Goal: Information Seeking & Learning: Learn about a topic

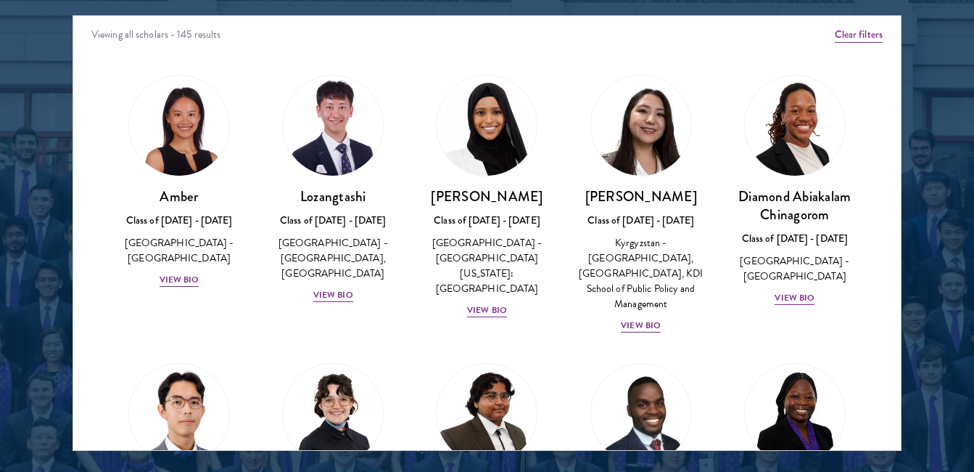
scroll to position [1886, 0]
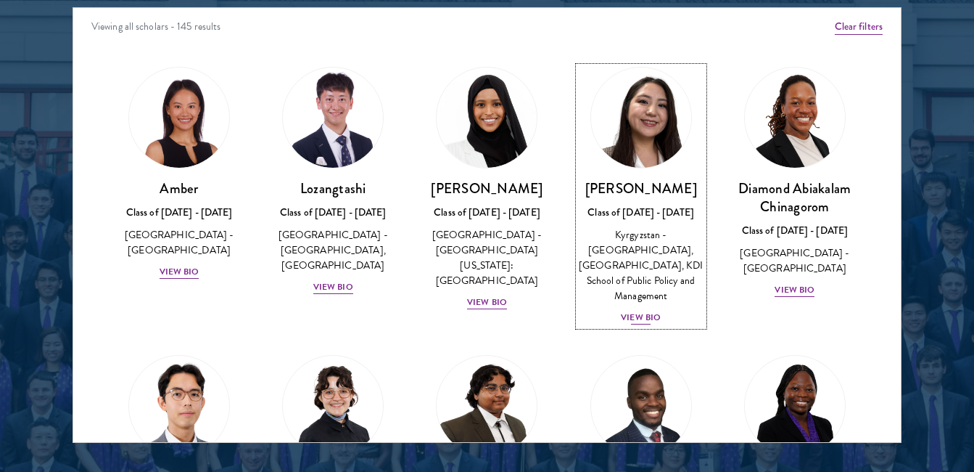
click at [643, 316] on div "View Bio" at bounding box center [641, 317] width 40 height 14
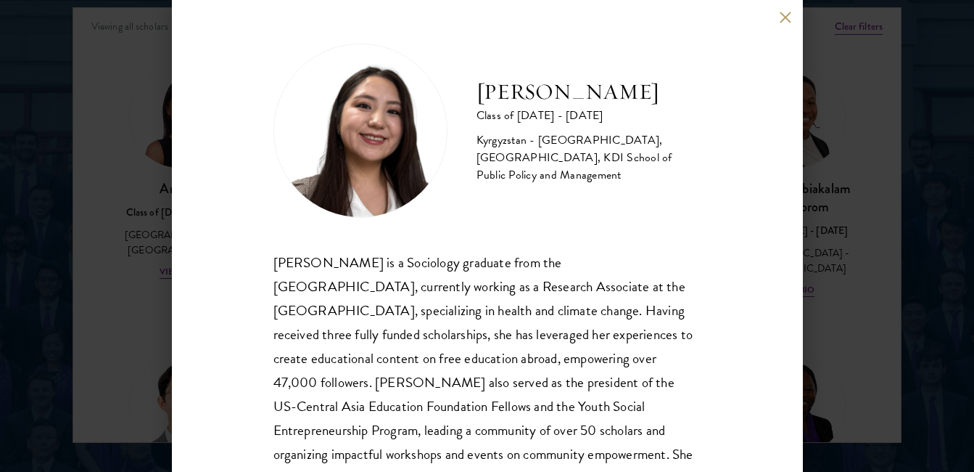
scroll to position [86, 0]
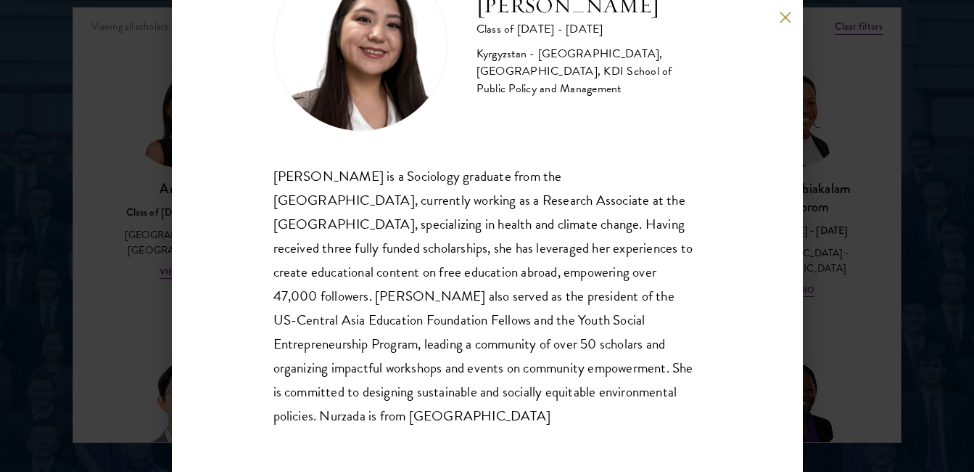
click at [784, 25] on div "Nurzada Abdivalieva Class of [DATE] - [DATE] [GEOGRAPHIC_DATA] - [GEOGRAPHIC_DA…" at bounding box center [487, 236] width 631 height 472
click at [784, 22] on button at bounding box center [786, 17] width 12 height 12
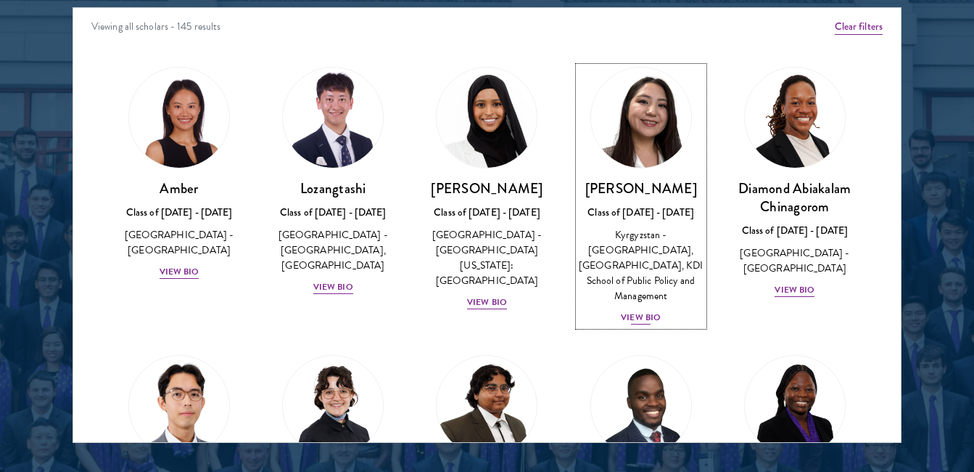
click at [672, 94] on img at bounding box center [641, 117] width 110 height 110
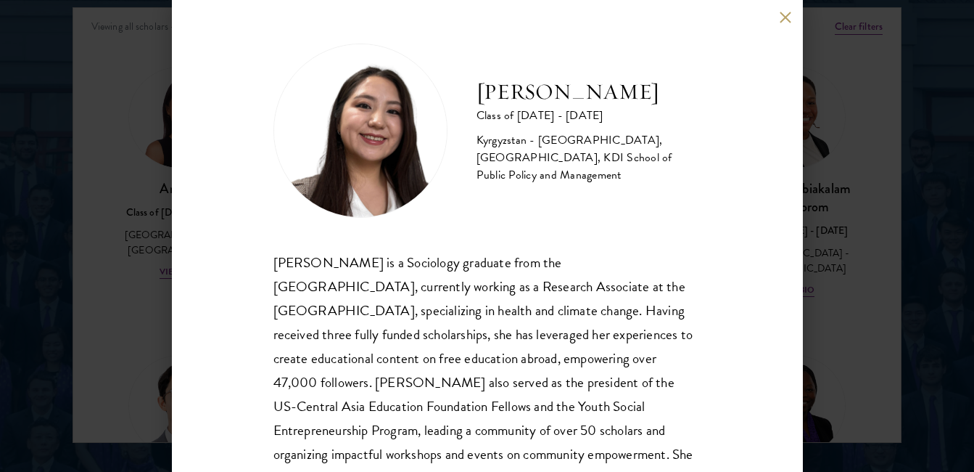
drag, startPoint x: 606, startPoint y: 87, endPoint x: 620, endPoint y: 105, distance: 22.3
click at [620, 105] on h2 "[PERSON_NAME]" at bounding box center [589, 92] width 225 height 29
drag, startPoint x: 620, startPoint y: 105, endPoint x: 660, endPoint y: 147, distance: 58.5
click at [660, 147] on div "Kyrgyzstan - [GEOGRAPHIC_DATA], [GEOGRAPHIC_DATA], KDI School of Public Policy …" at bounding box center [589, 157] width 225 height 52
click at [784, 15] on button at bounding box center [786, 17] width 12 height 12
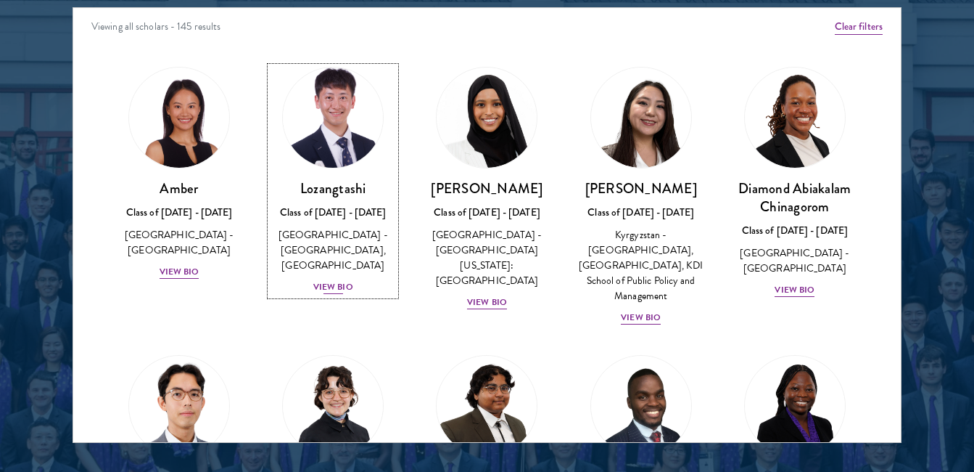
click at [347, 278] on div "Lozangtashi Class of [DATE] - [DATE] [GEOGRAPHIC_DATA] - [GEOGRAPHIC_DATA], [GE…" at bounding box center [333, 237] width 125 height 116
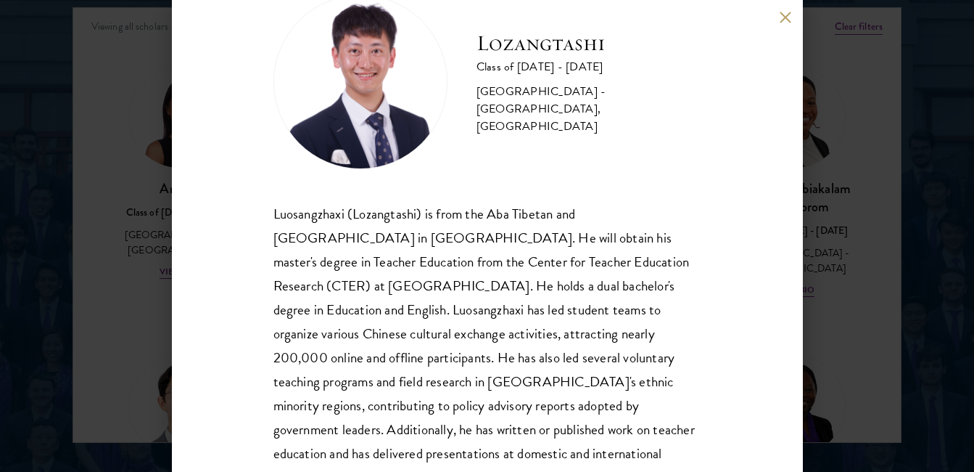
scroll to position [44, 0]
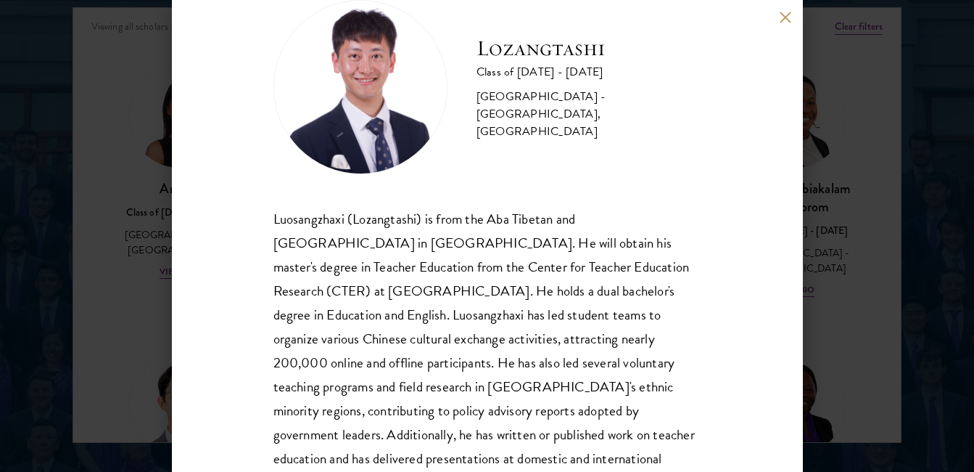
click at [787, 22] on button at bounding box center [786, 17] width 12 height 12
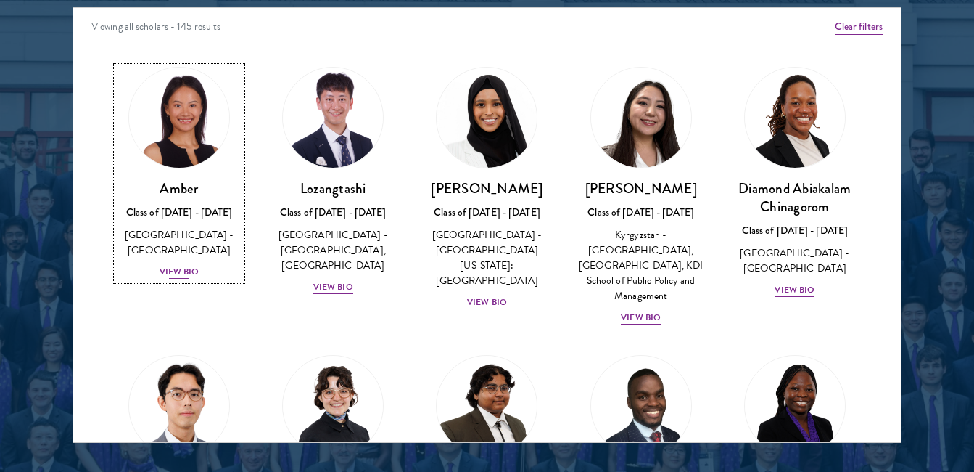
click at [194, 265] on div "View Bio" at bounding box center [180, 272] width 40 height 14
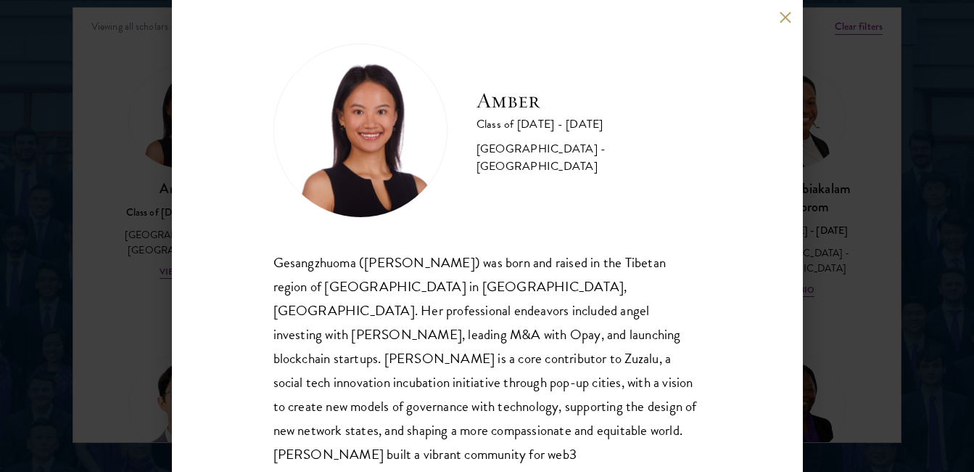
scroll to position [49, 0]
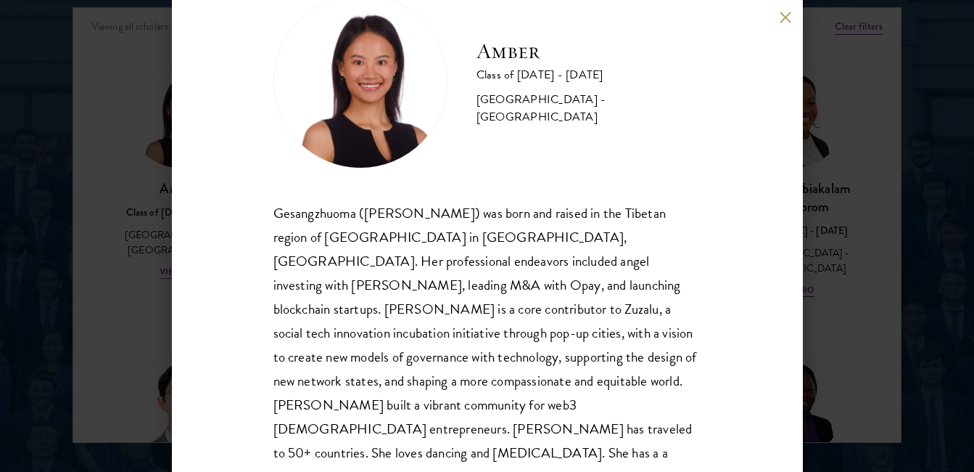
click at [783, 19] on button at bounding box center [786, 17] width 12 height 12
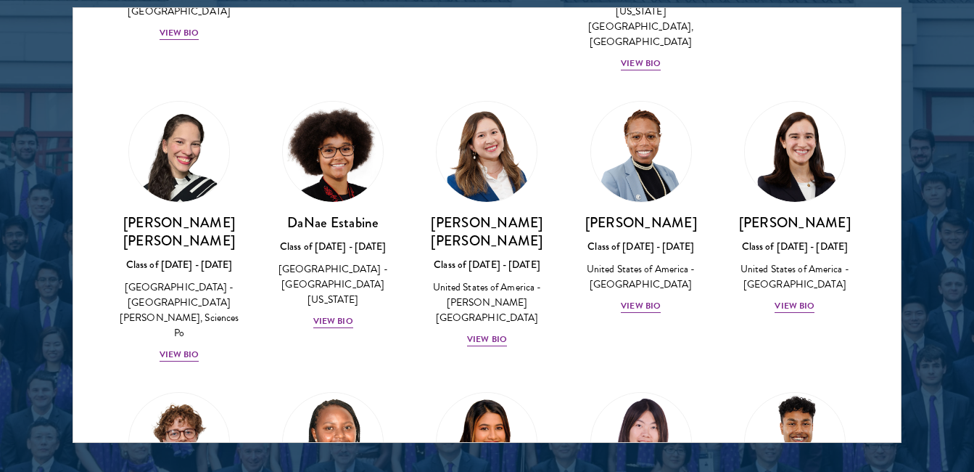
scroll to position [2128, 0]
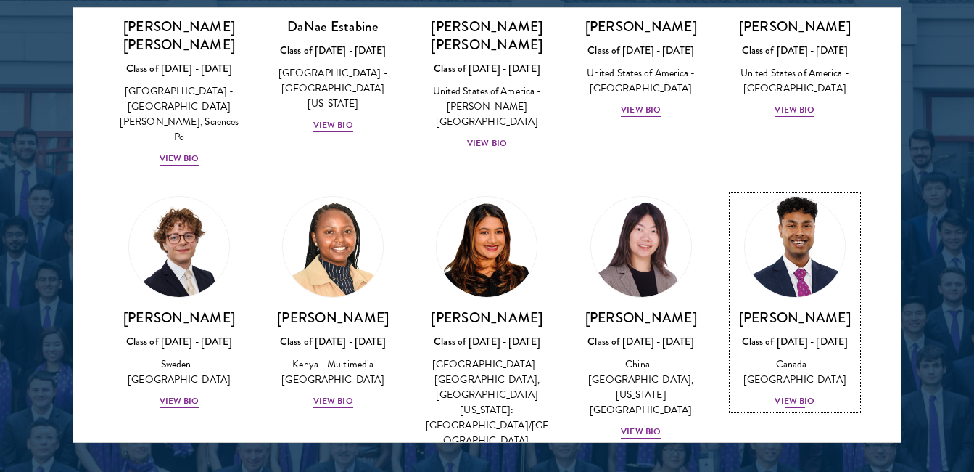
click at [782, 394] on div "View Bio" at bounding box center [795, 401] width 40 height 14
